Goal: Information Seeking & Learning: Learn about a topic

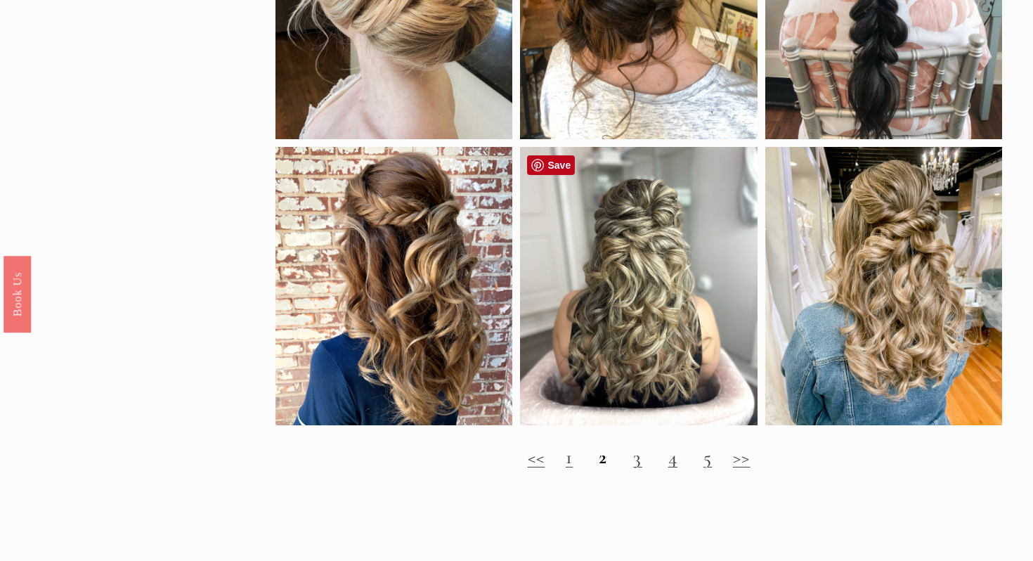
scroll to position [1227, 0]
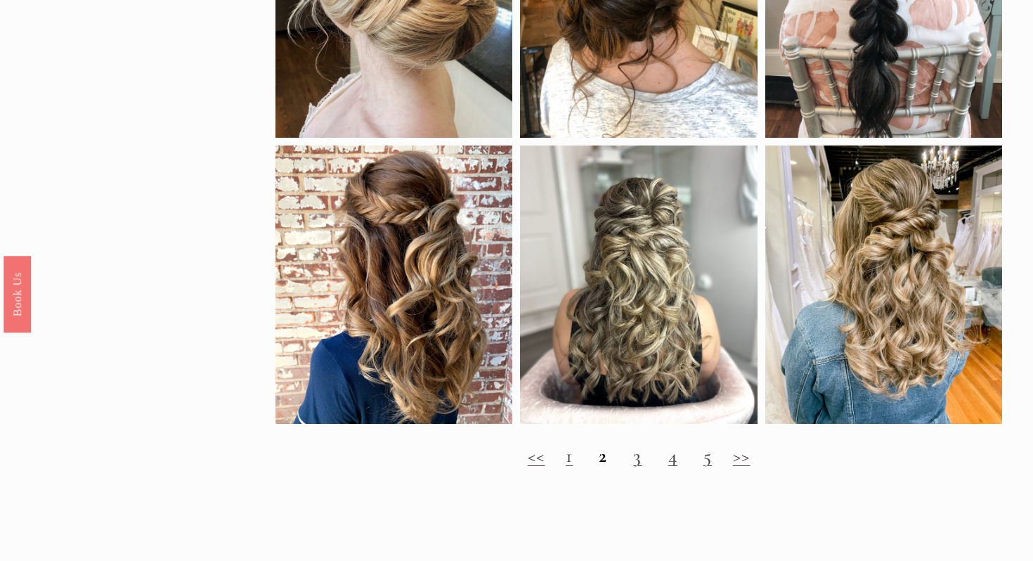
click at [636, 468] on link "3" at bounding box center [637, 455] width 8 height 23
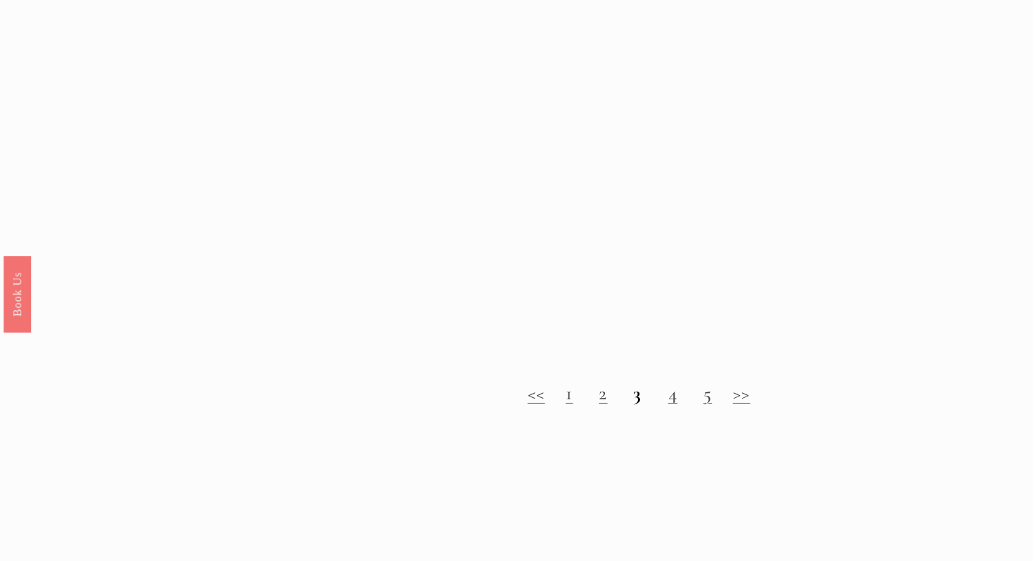
scroll to position [1263, 0]
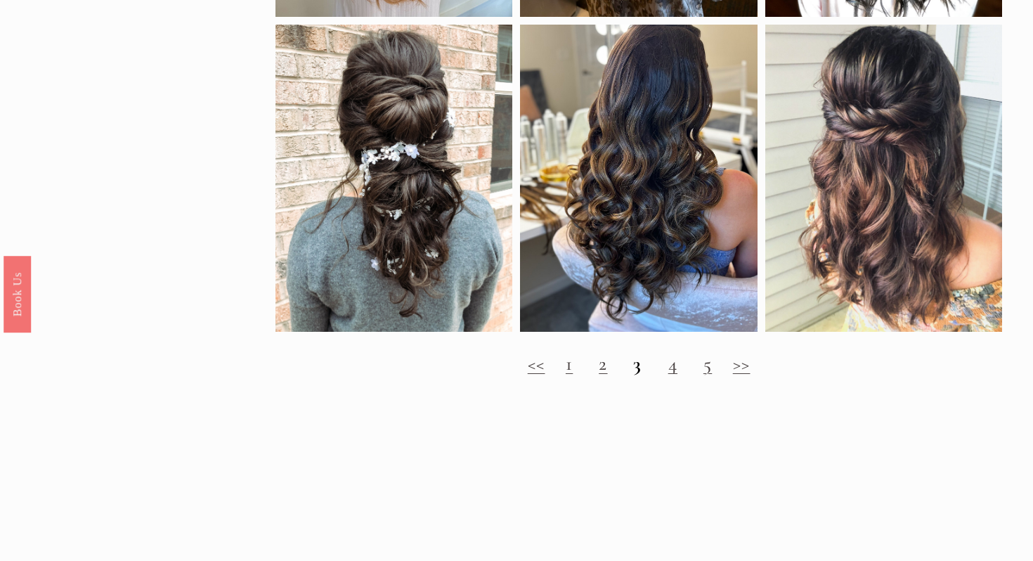
click at [672, 375] on link "4" at bounding box center [673, 363] width 9 height 23
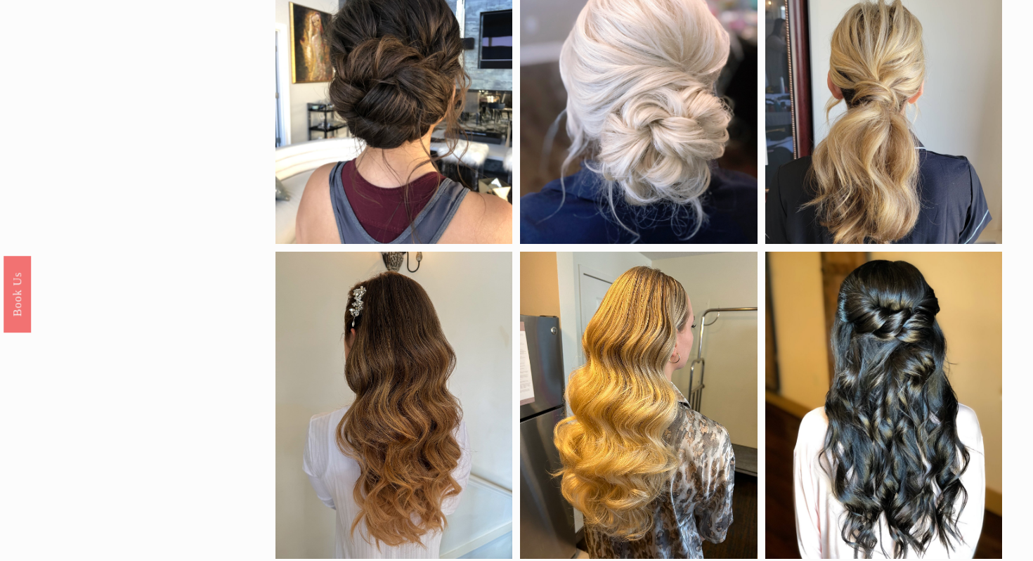
scroll to position [530, 0]
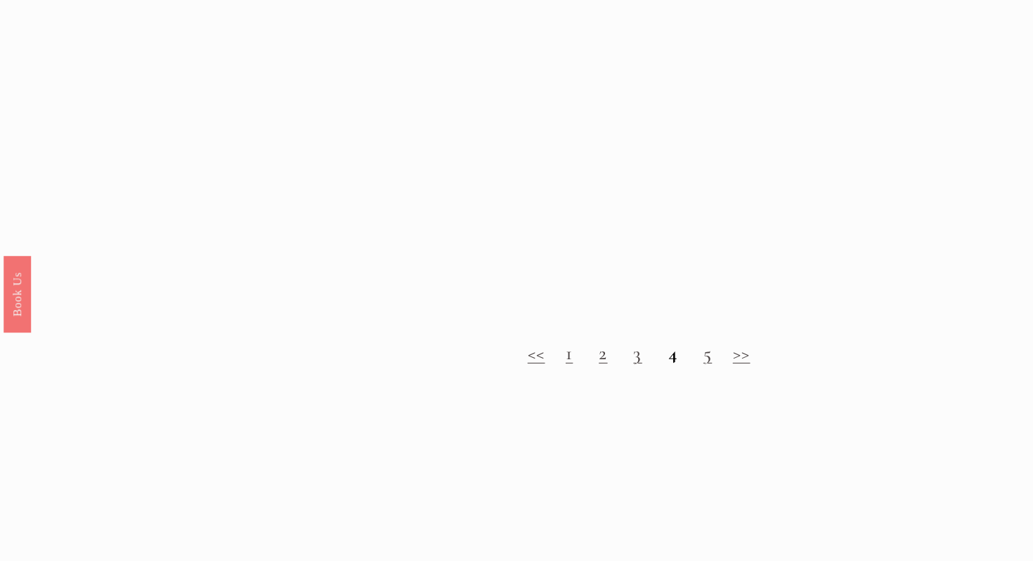
scroll to position [1367, 0]
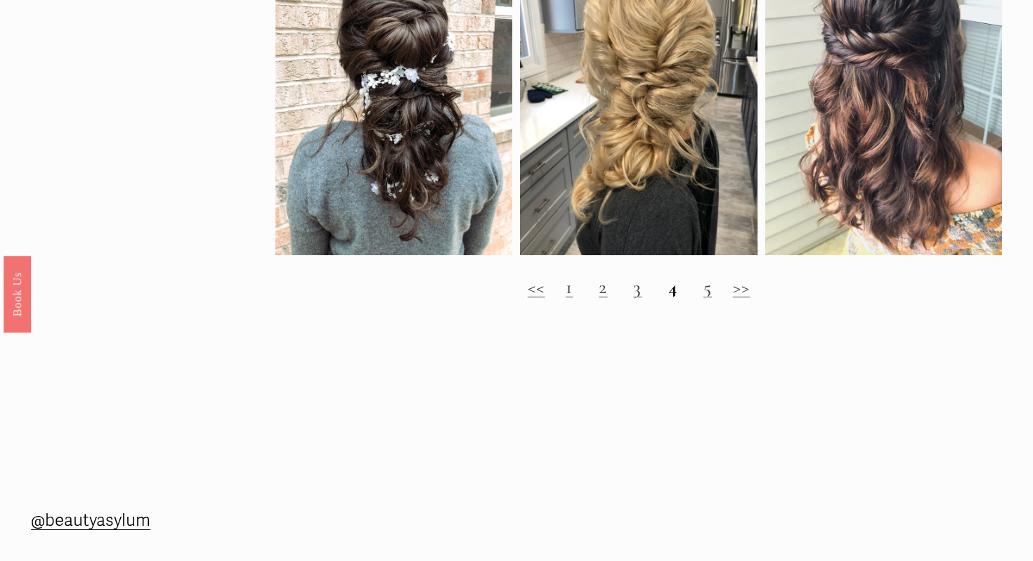
click at [709, 292] on link "5" at bounding box center [708, 287] width 8 height 23
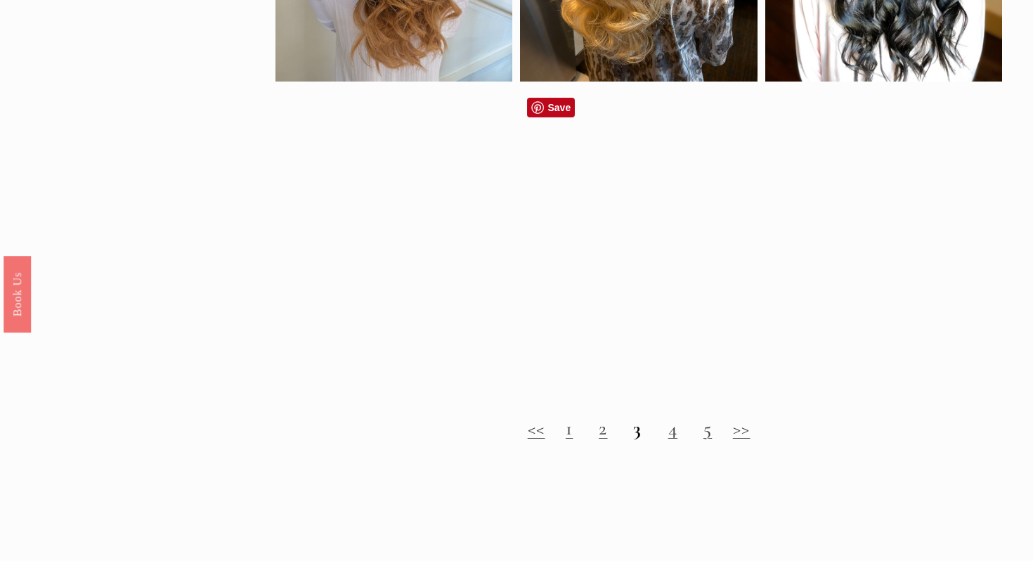
scroll to position [1215, 0]
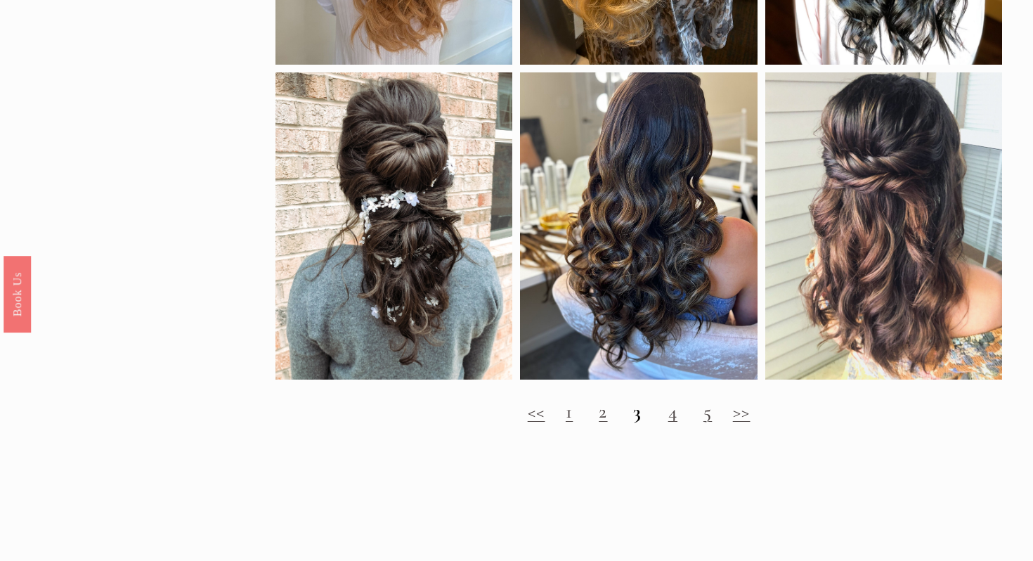
click at [715, 417] on h2 "<< 1 2 3 4 5 >>" at bounding box center [639, 412] width 727 height 22
click at [712, 418] on link "5" at bounding box center [708, 411] width 8 height 23
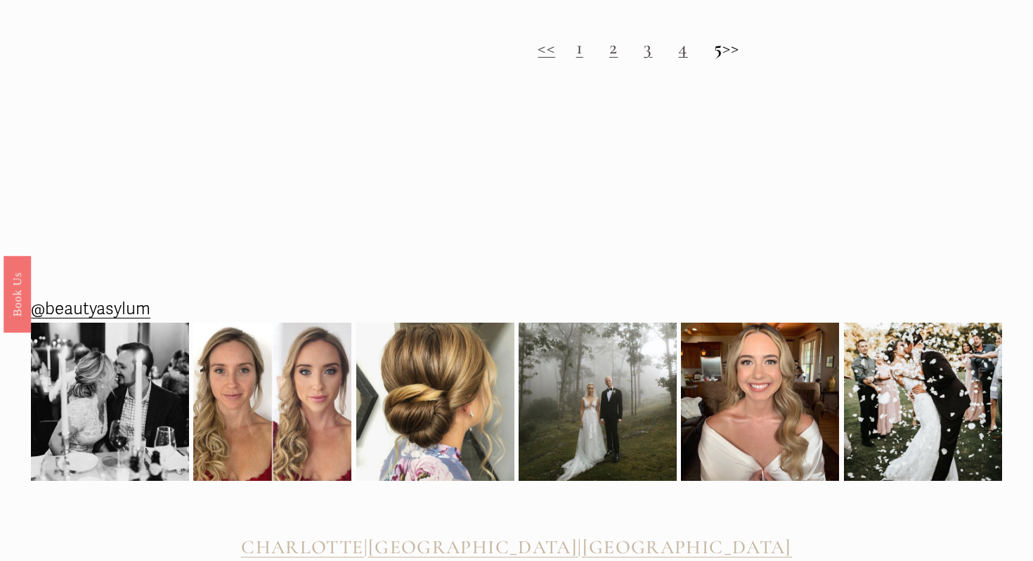
scroll to position [1725, 0]
